Goal: Task Accomplishment & Management: Manage account settings

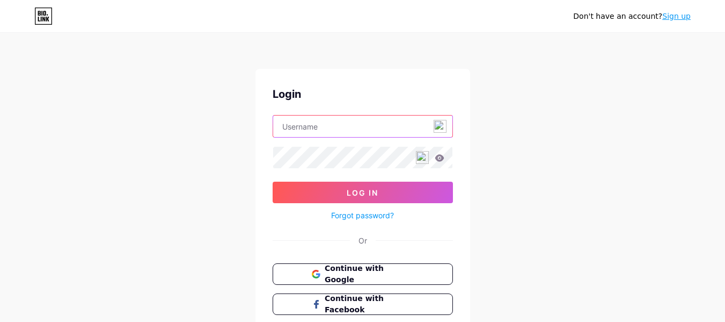
click at [318, 130] on input "text" at bounding box center [362, 125] width 179 height 21
type input "[EMAIL_ADDRESS][DOMAIN_NAME]"
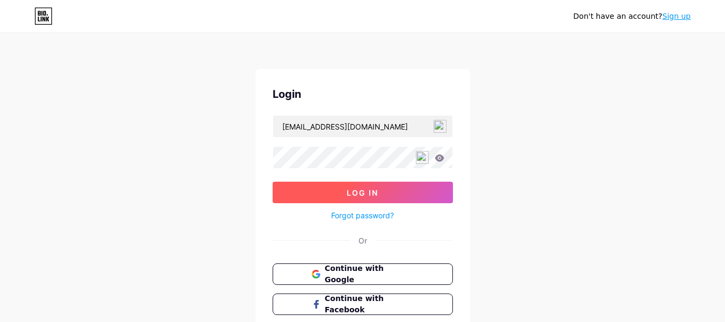
click at [350, 191] on span "Log In" at bounding box center [363, 192] width 32 height 9
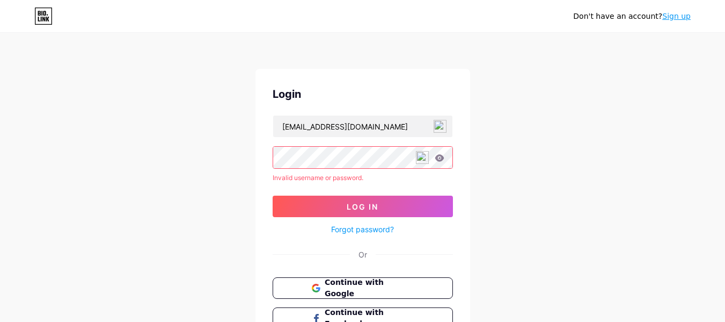
click at [442, 161] on icon at bounding box center [439, 157] width 9 height 7
click at [246, 151] on div "Don't have an account? Sign up Login [EMAIL_ADDRESS][DOMAIN_NAME] Invalid usern…" at bounding box center [362, 205] width 725 height 410
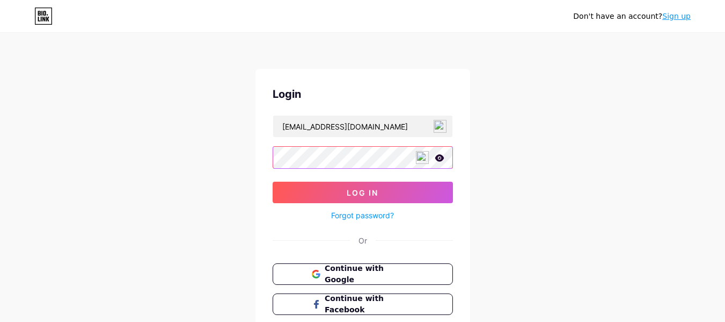
click at [273, 181] on button "Log In" at bounding box center [363, 191] width 180 height 21
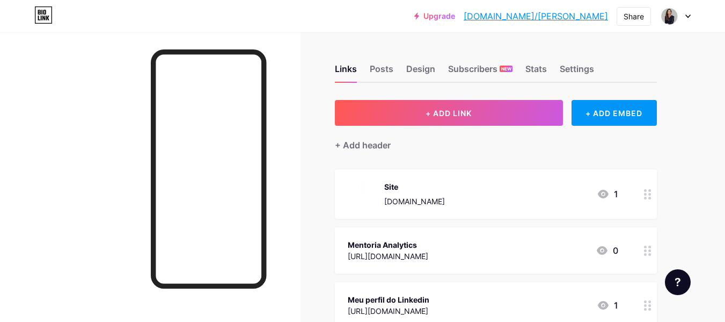
click at [572, 19] on link "[DOMAIN_NAME]/[PERSON_NAME]" at bounding box center [536, 16] width 144 height 13
click at [616, 192] on div "1" at bounding box center [607, 193] width 21 height 13
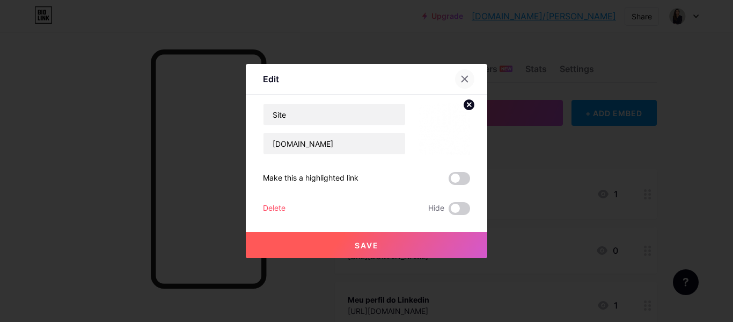
click at [462, 76] on icon at bounding box center [465, 79] width 6 height 6
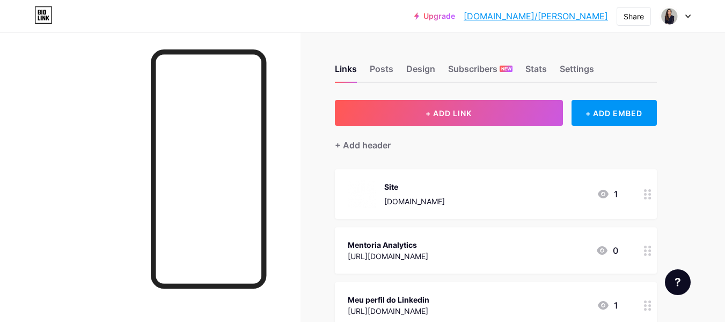
click at [603, 194] on icon at bounding box center [603, 194] width 11 height 9
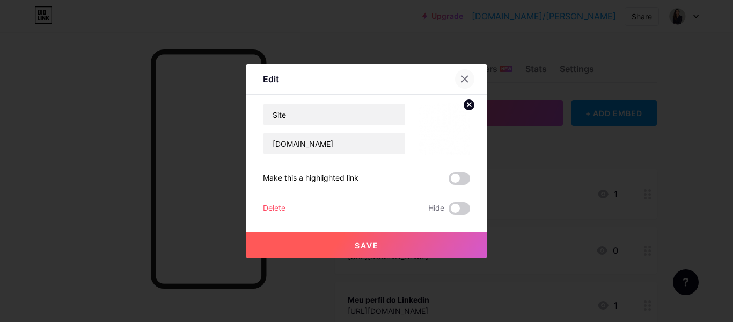
click at [462, 78] on icon at bounding box center [465, 79] width 6 height 6
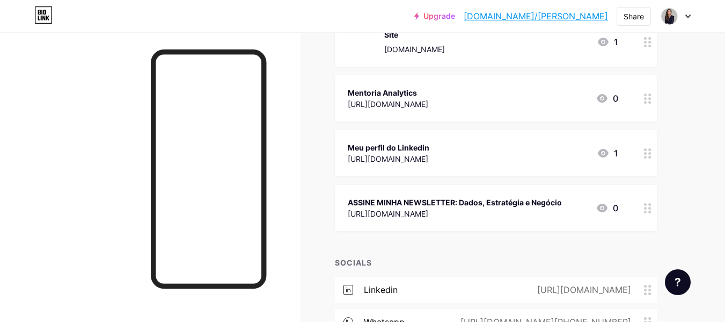
scroll to position [151, 0]
click at [715, 138] on div "Upgrade [DOMAIN_NAME]/claudi... [DOMAIN_NAME]/[PERSON_NAME] Share Switch accoun…" at bounding box center [362, 183] width 725 height 669
click at [715, 136] on div "Upgrade [DOMAIN_NAME]/claudi... [DOMAIN_NAME]/[PERSON_NAME] Share Switch accoun…" at bounding box center [362, 183] width 725 height 669
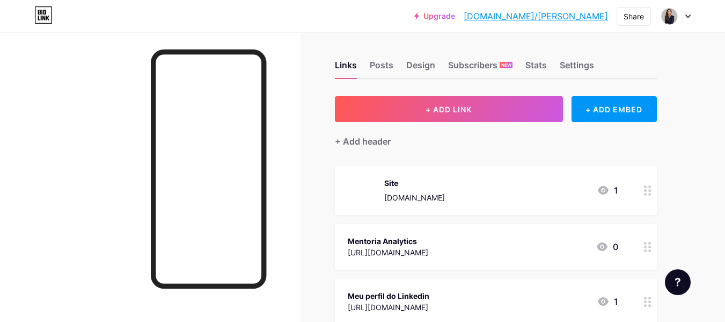
scroll to position [0, 0]
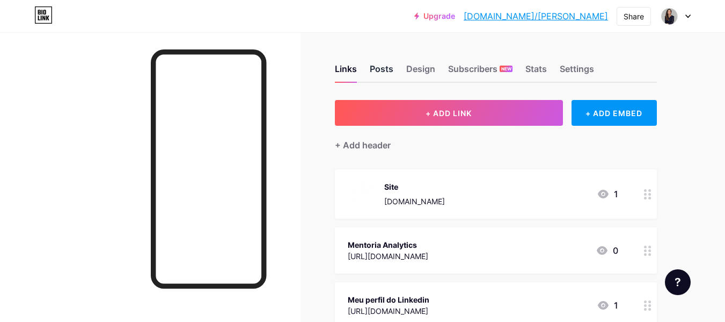
click at [390, 68] on div "Posts" at bounding box center [382, 71] width 24 height 19
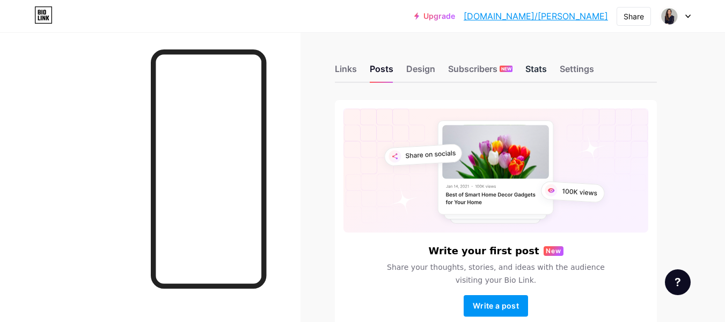
click at [536, 68] on div "Stats" at bounding box center [536, 71] width 21 height 19
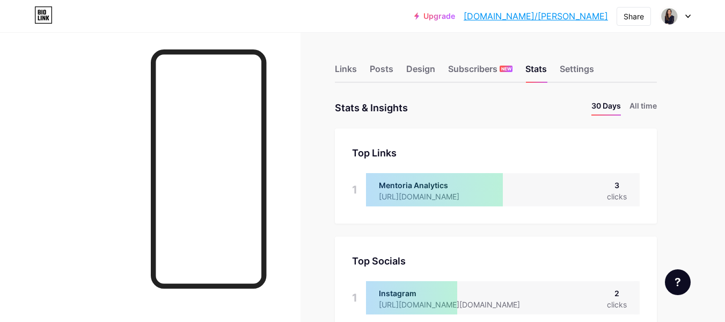
click at [416, 185] on div at bounding box center [434, 189] width 137 height 33
click at [611, 191] on div "clicks" at bounding box center [617, 196] width 20 height 11
click at [614, 183] on div "3" at bounding box center [617, 184] width 20 height 11
click at [614, 195] on div "clicks" at bounding box center [617, 196] width 20 height 11
